Goal: Obtain resource: Obtain resource

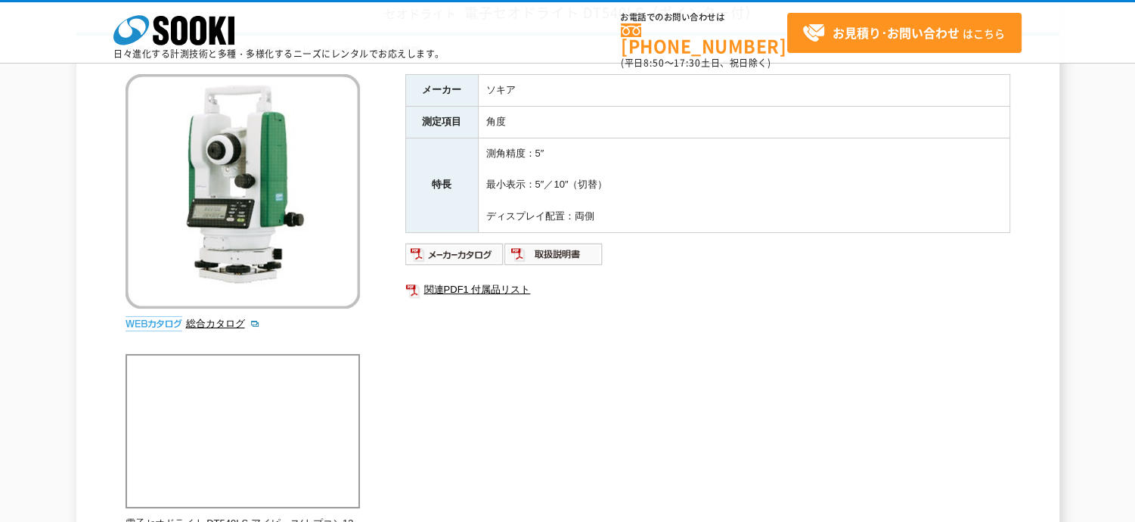
scroll to position [151, 0]
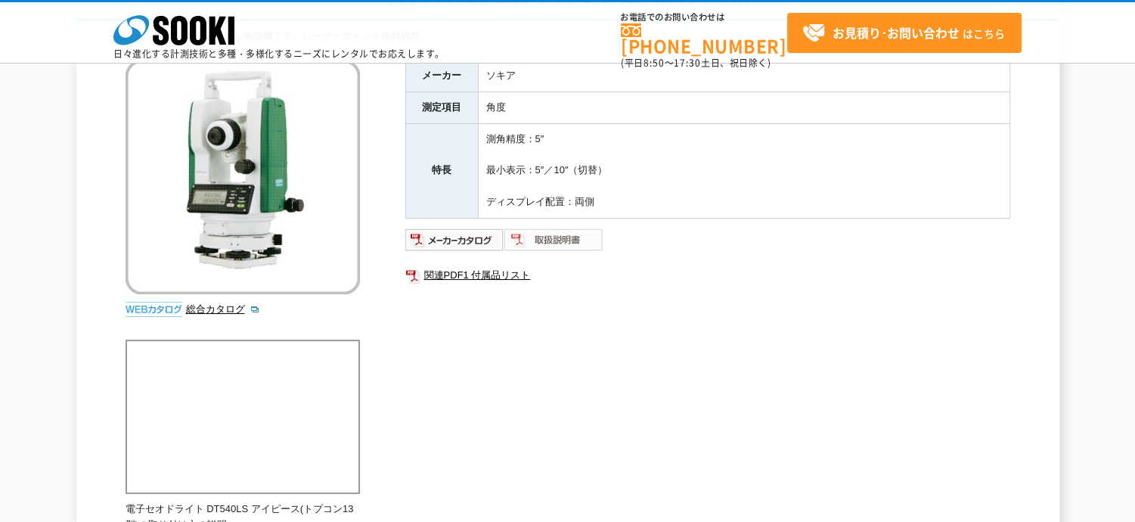
click at [566, 238] on img at bounding box center [553, 240] width 99 height 24
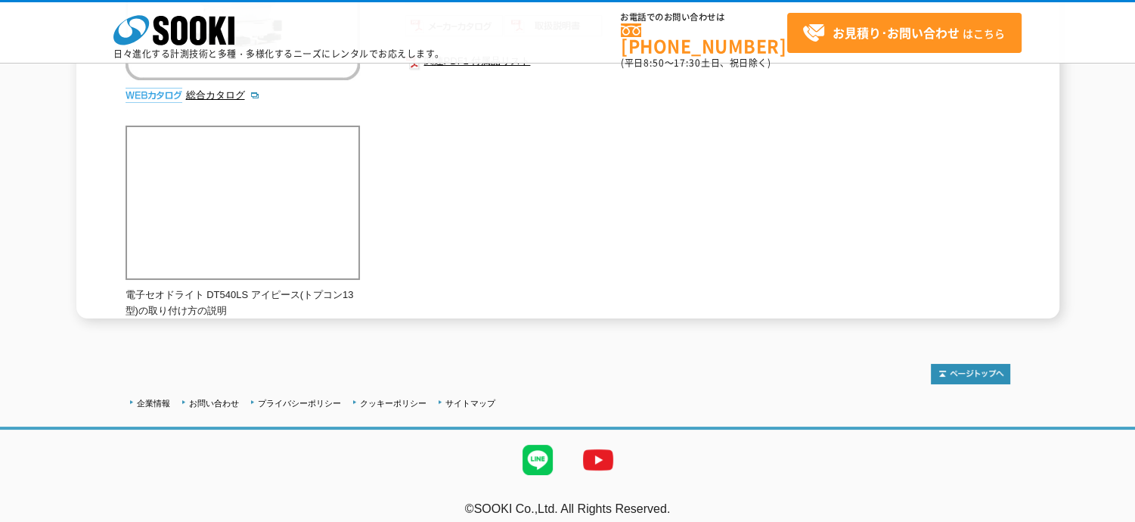
scroll to position [376, 0]
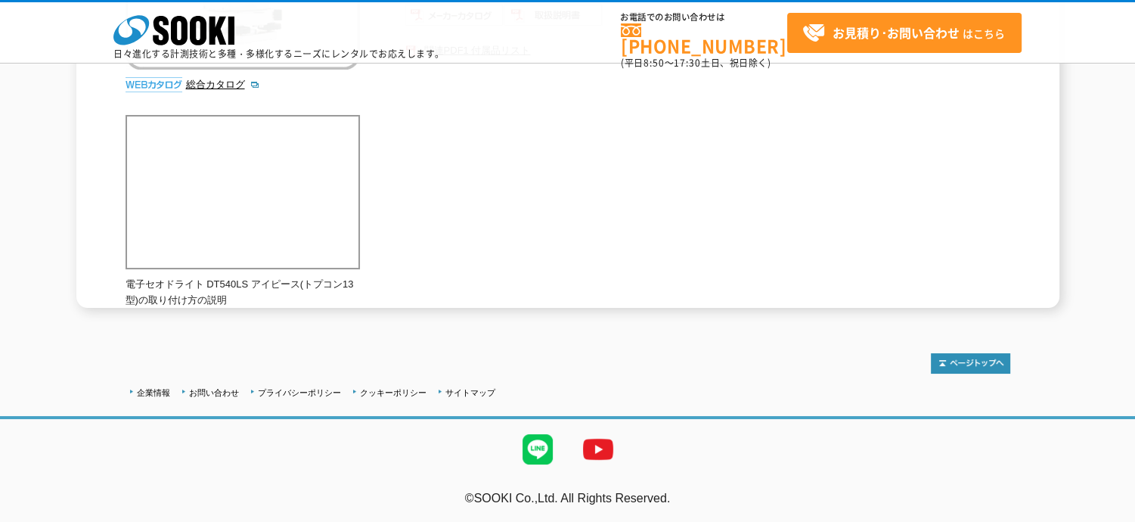
click at [614, 201] on div "角度を測るための一般的な測量機です。レーザーポインタ搭載機種。 総合カタログ メーカー ソキア 測定項目 角度 特長 測角精度：5″ 最小表示：5″／10″（…" at bounding box center [568, 56] width 885 height 504
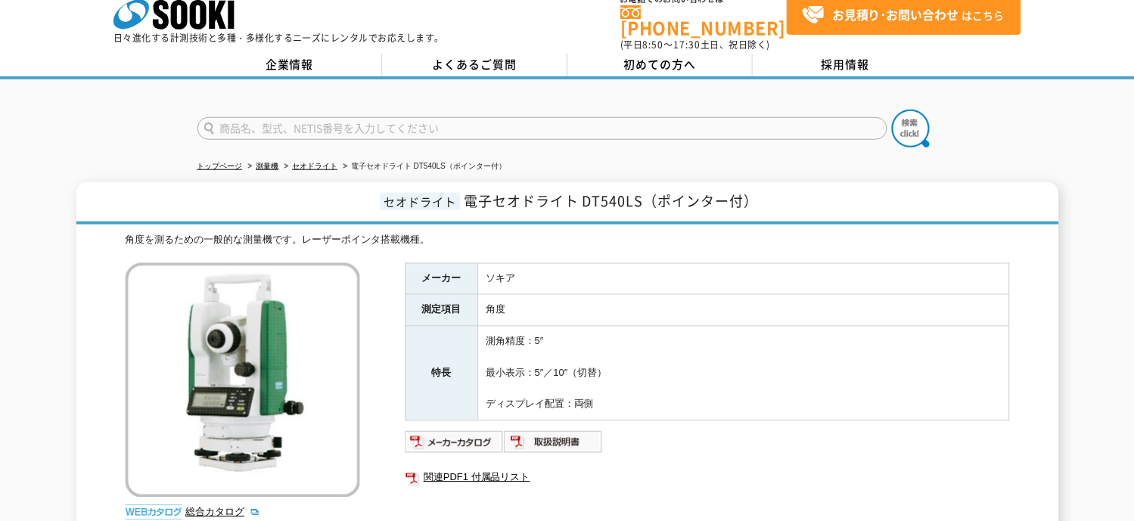
scroll to position [76, 0]
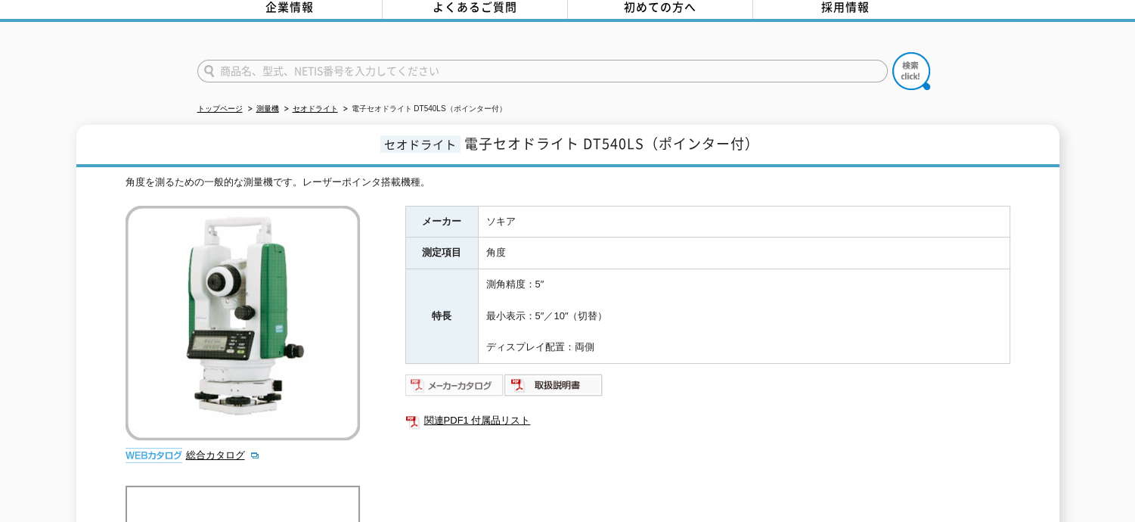
click at [454, 376] on img at bounding box center [454, 385] width 99 height 24
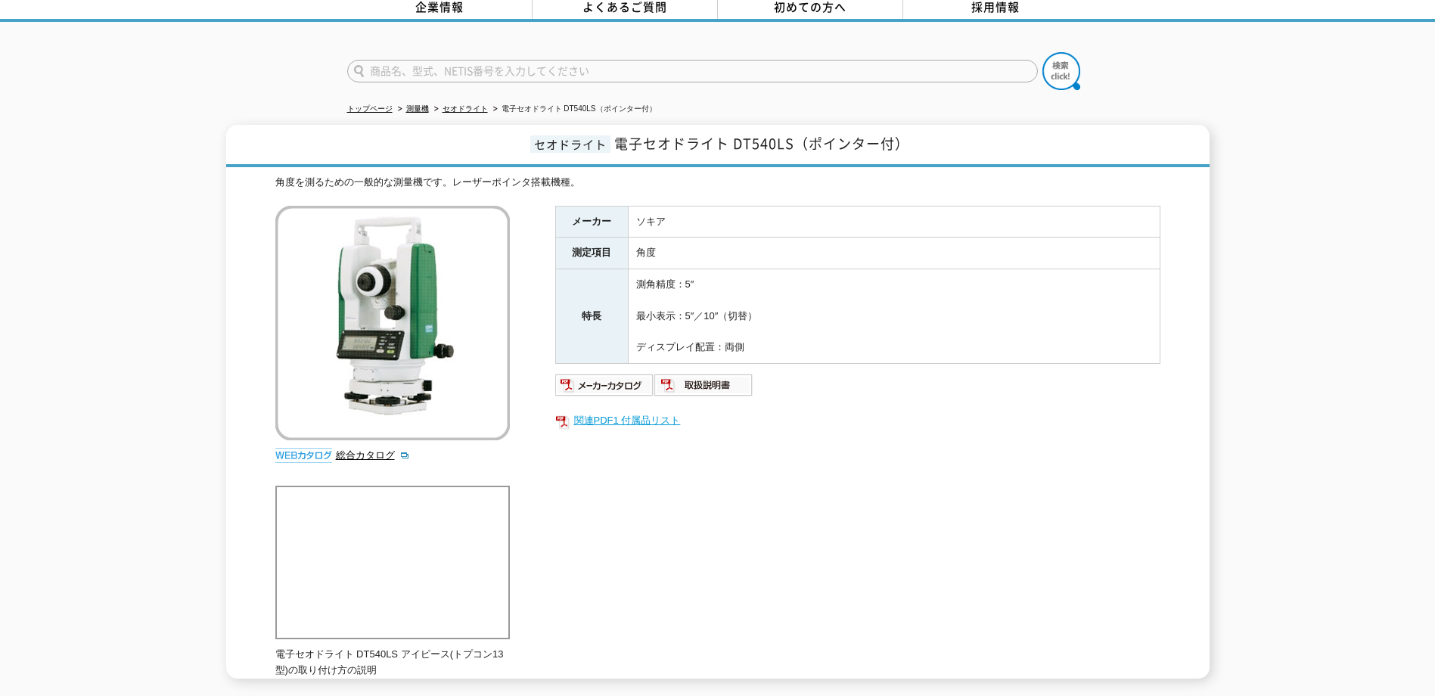
click at [598, 411] on link "関連PDF1 付属品リスト" at bounding box center [857, 421] width 605 height 20
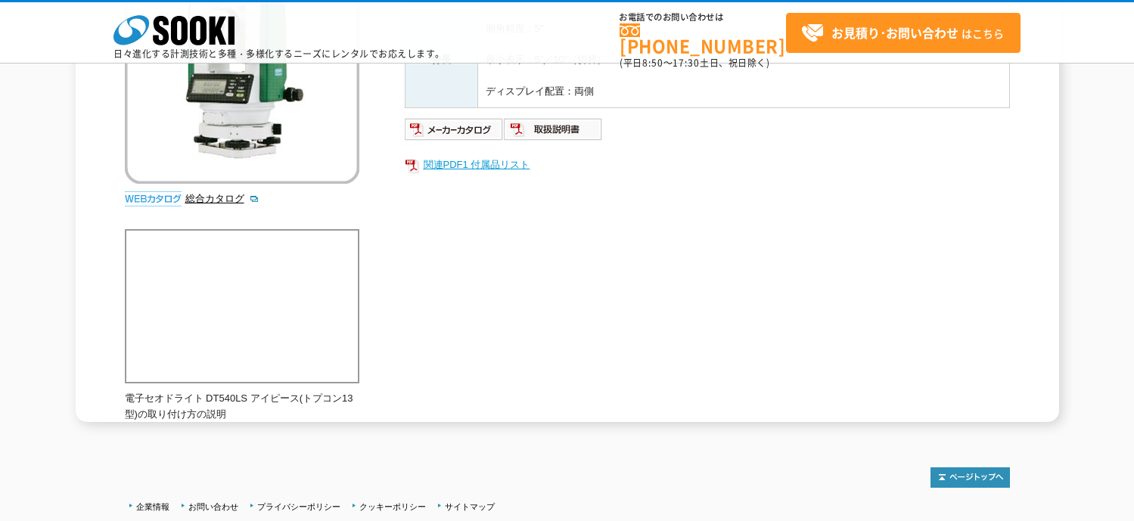
scroll to position [227, 0]
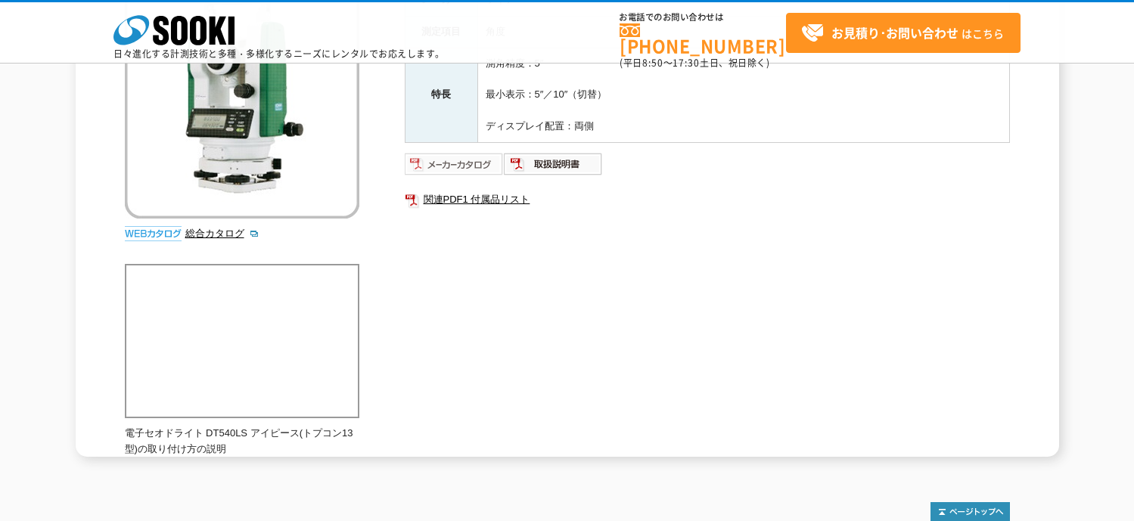
drag, startPoint x: 436, startPoint y: 166, endPoint x: 442, endPoint y: 157, distance: 12.0
click at [438, 164] on img at bounding box center [454, 164] width 99 height 24
